Goal: Obtain resource: Download file/media

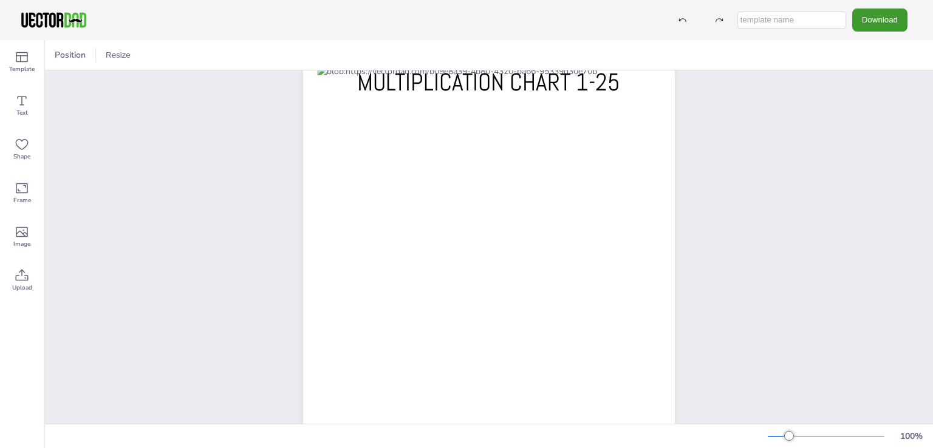
scroll to position [60, 0]
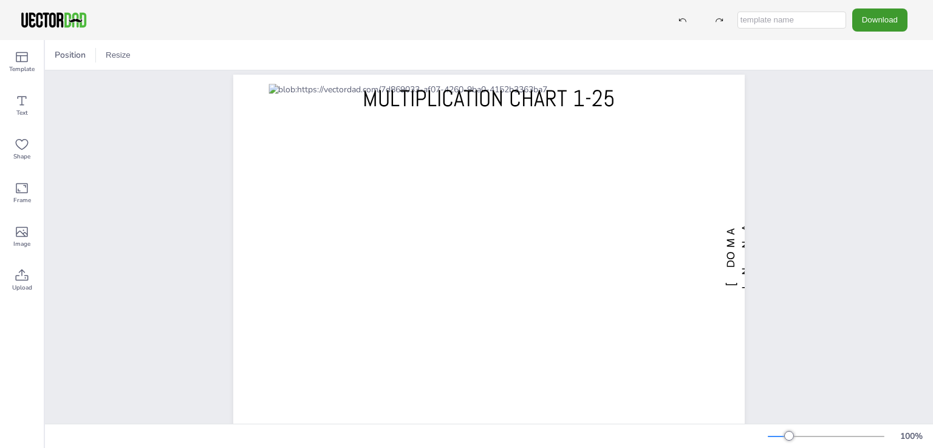
scroll to position [15, 0]
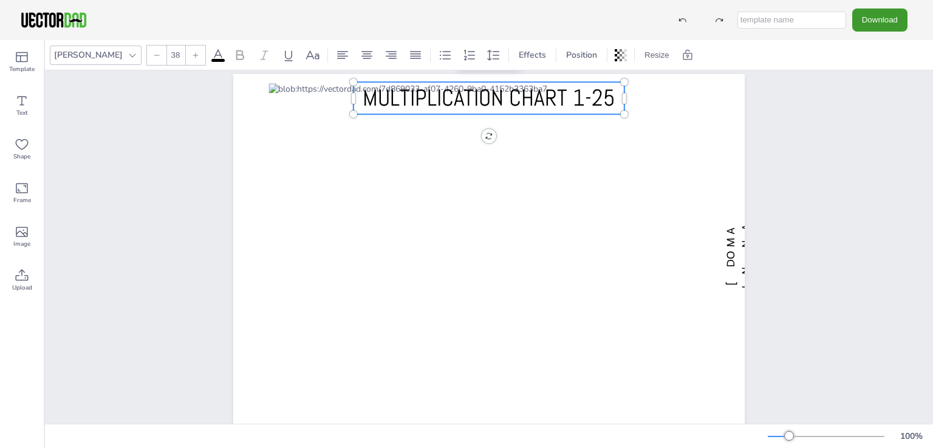
click at [549, 95] on span "MULTIPLICATION CHART 1-25" at bounding box center [489, 97] width 253 height 29
click at [189, 131] on div "[DOMAIN_NAME] MULTIPLICATION CHART 1-25" at bounding box center [489, 255] width 616 height 398
click at [363, 98] on span "MULTIPLICATION CHART 1-25" at bounding box center [489, 97] width 253 height 29
click at [128, 56] on icon at bounding box center [133, 55] width 10 height 10
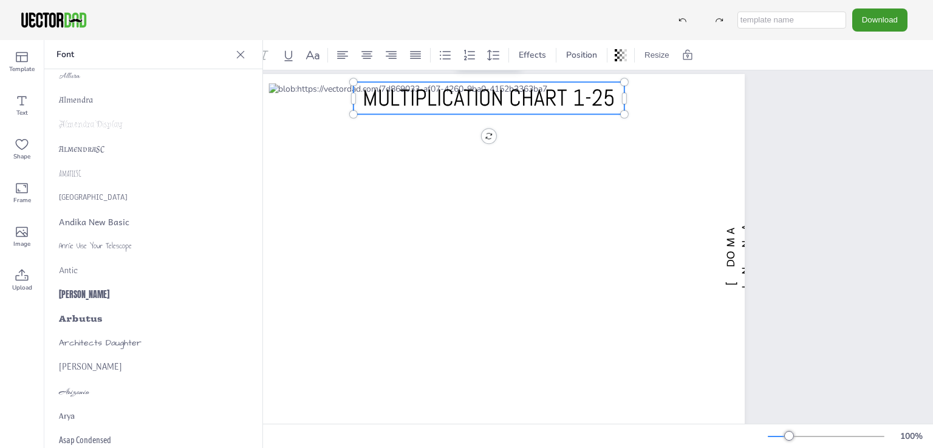
scroll to position [0, 0]
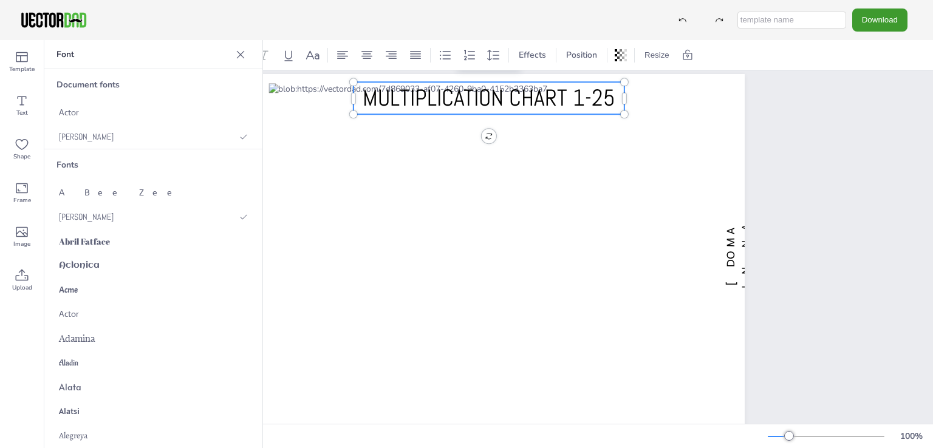
click at [86, 57] on p "Font" at bounding box center [144, 54] width 174 height 29
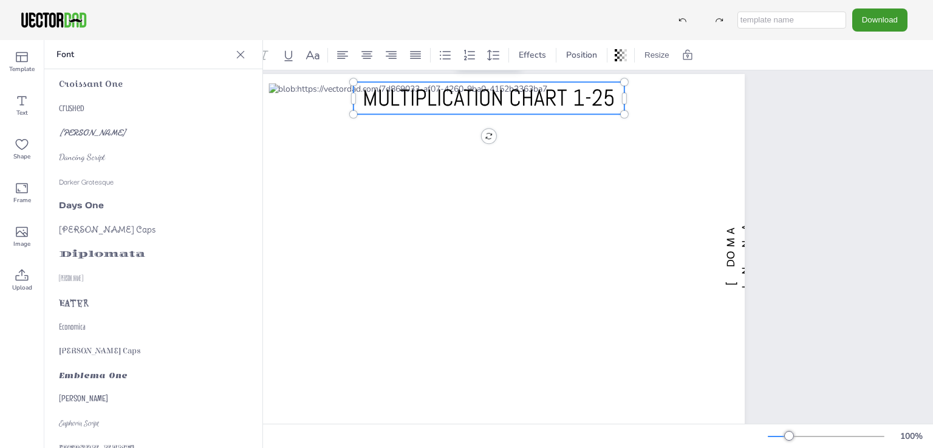
scroll to position [2443, 0]
type input "18"
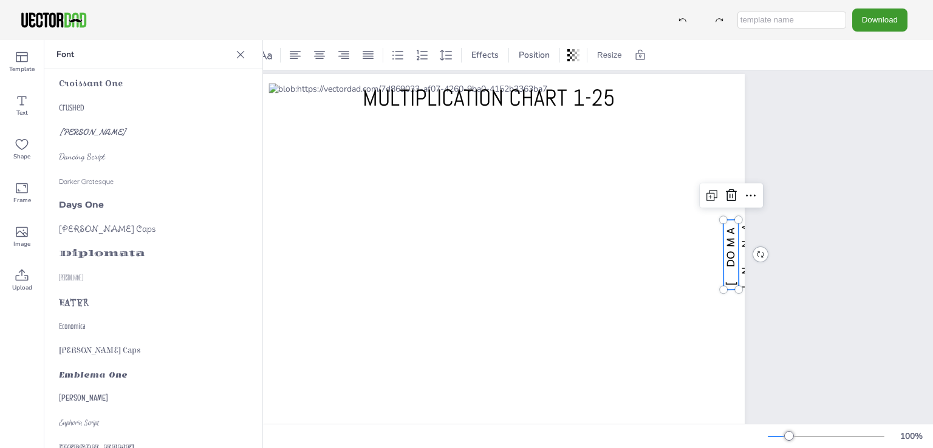
click at [727, 235] on span "[DOMAIN_NAME]" at bounding box center [746, 255] width 44 height 68
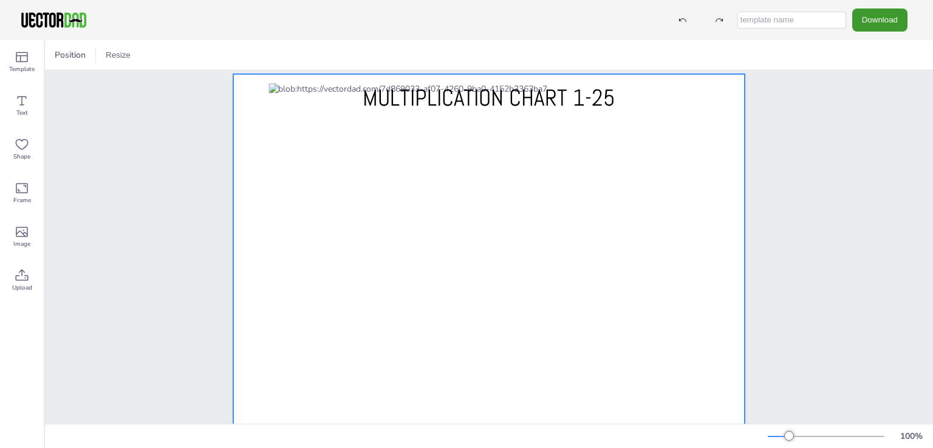
scroll to position [53, 0]
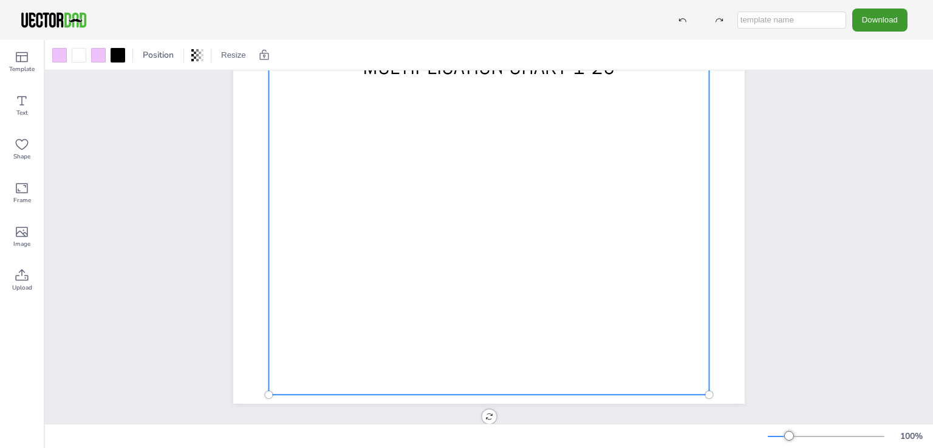
click at [648, 239] on div at bounding box center [489, 223] width 441 height 343
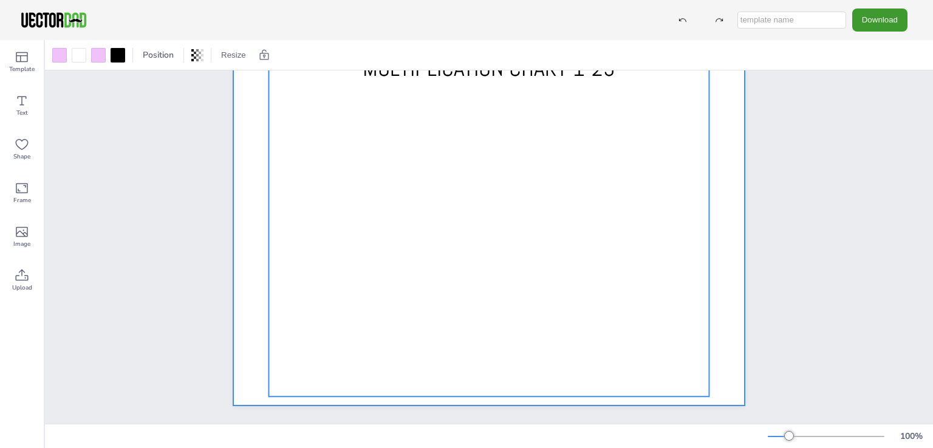
click at [248, 227] on div at bounding box center [489, 225] width 512 height 362
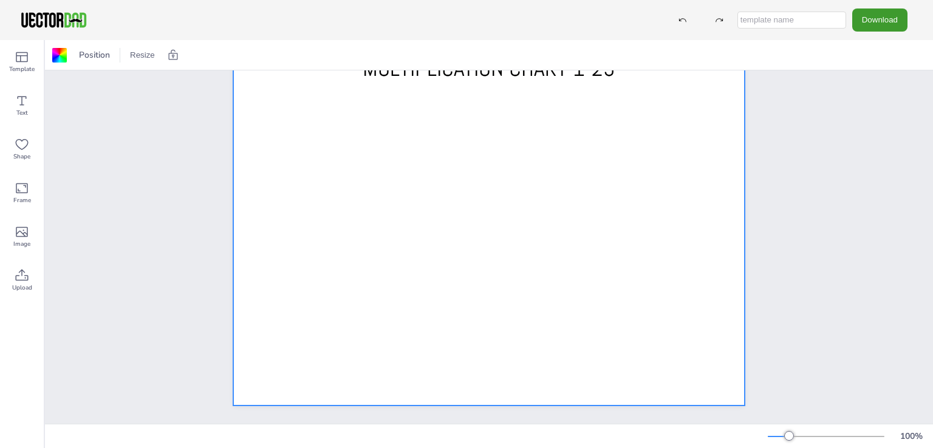
click at [847, 232] on div "MULTIPLICATION CHART 1-25" at bounding box center [489, 225] width 888 height 398
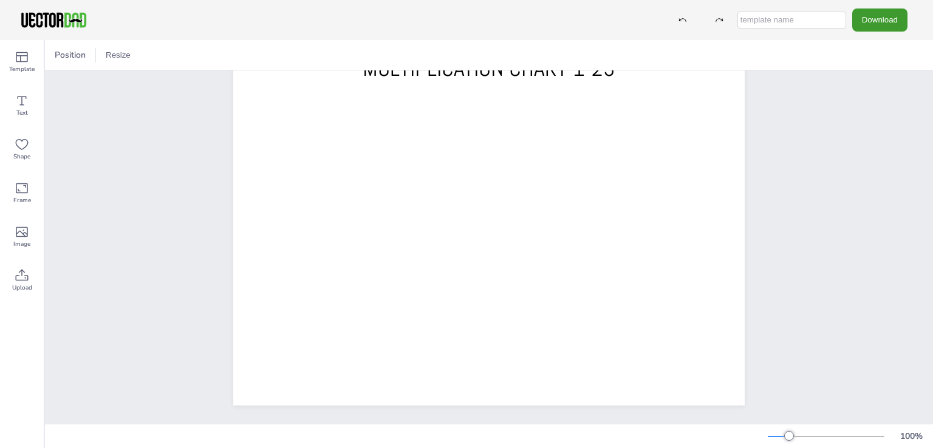
scroll to position [0, 0]
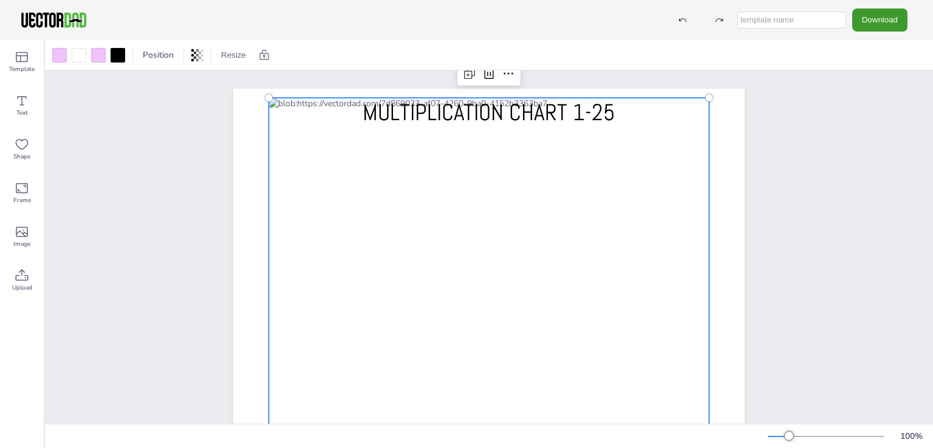
click at [698, 135] on div at bounding box center [489, 269] width 441 height 343
click at [768, 151] on div "MULTIPLICATION CHART 1-25" at bounding box center [489, 269] width 616 height 398
click at [628, 102] on div at bounding box center [489, 269] width 441 height 343
click at [100, 59] on div at bounding box center [98, 55] width 15 height 15
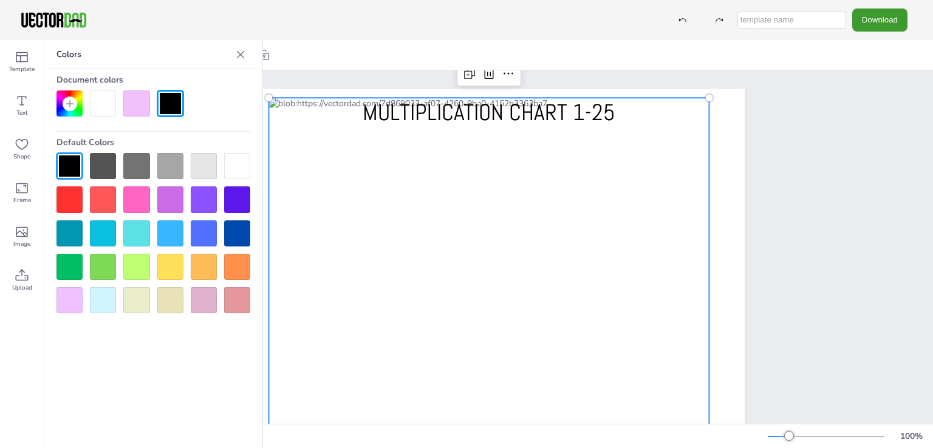
click at [105, 165] on div at bounding box center [103, 166] width 26 height 26
click at [66, 161] on div at bounding box center [70, 166] width 26 height 26
click at [237, 161] on div at bounding box center [237, 166] width 26 height 26
click at [133, 102] on div at bounding box center [136, 104] width 26 height 26
click at [832, 205] on div "MULTIPLICATION CHART 1-25" at bounding box center [489, 269] width 888 height 398
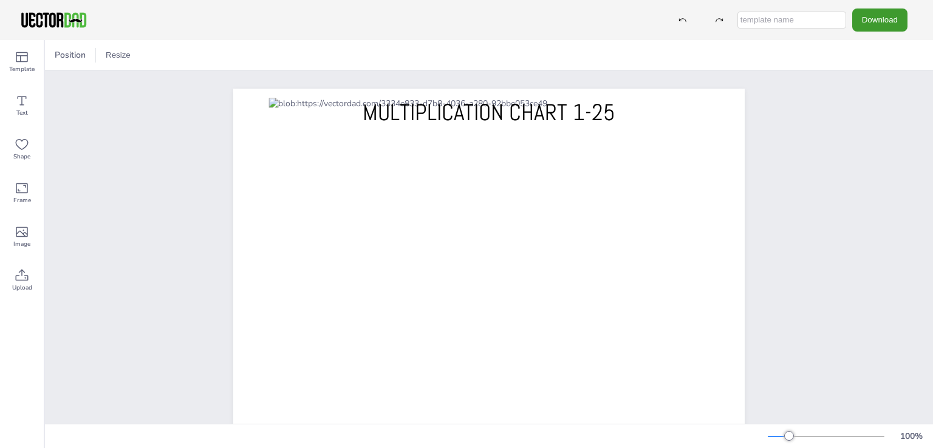
scroll to position [53, 0]
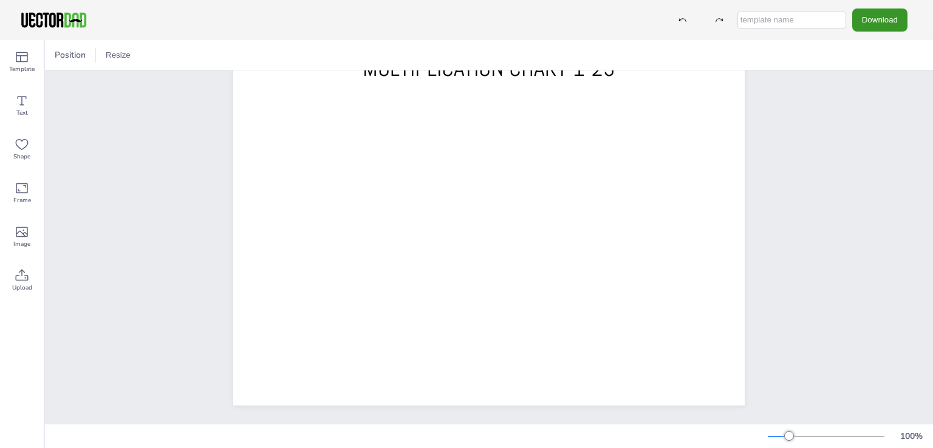
click at [880, 15] on button "Download" at bounding box center [880, 20] width 55 height 22
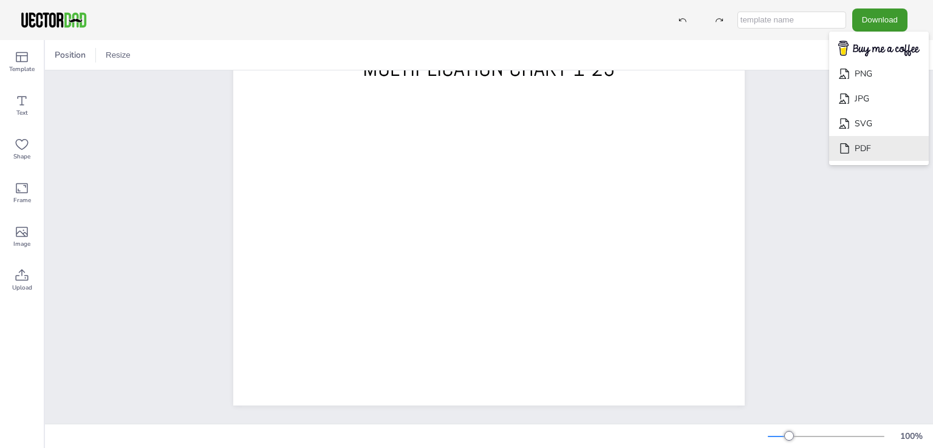
click at [860, 153] on li "PDF" at bounding box center [879, 148] width 100 height 25
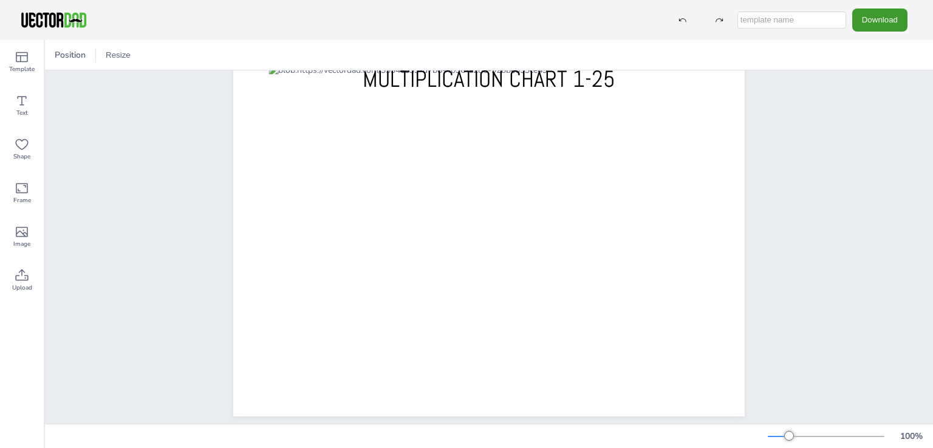
scroll to position [32, 0]
